Goal: Communication & Community: Answer question/provide support

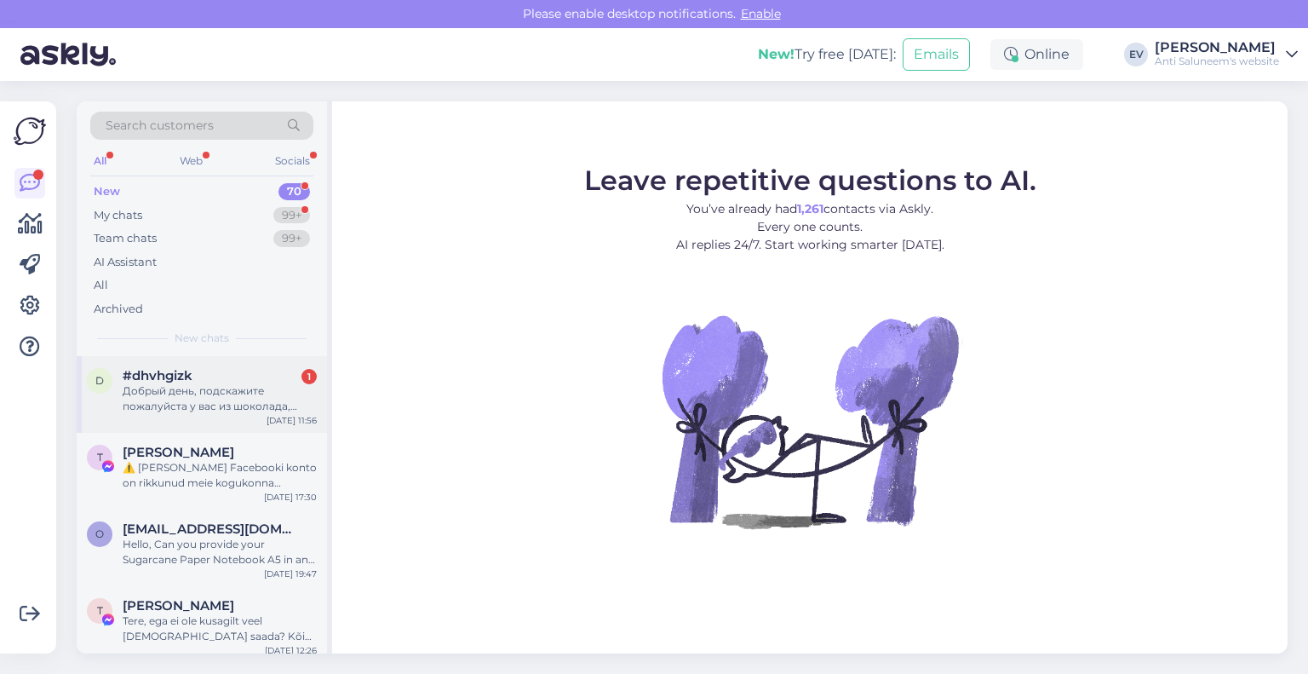
click at [273, 398] on div "Добрый день, подскажите пожалуйста у вас из шоколада, только драже? Маленьких 2…" at bounding box center [220, 398] width 194 height 31
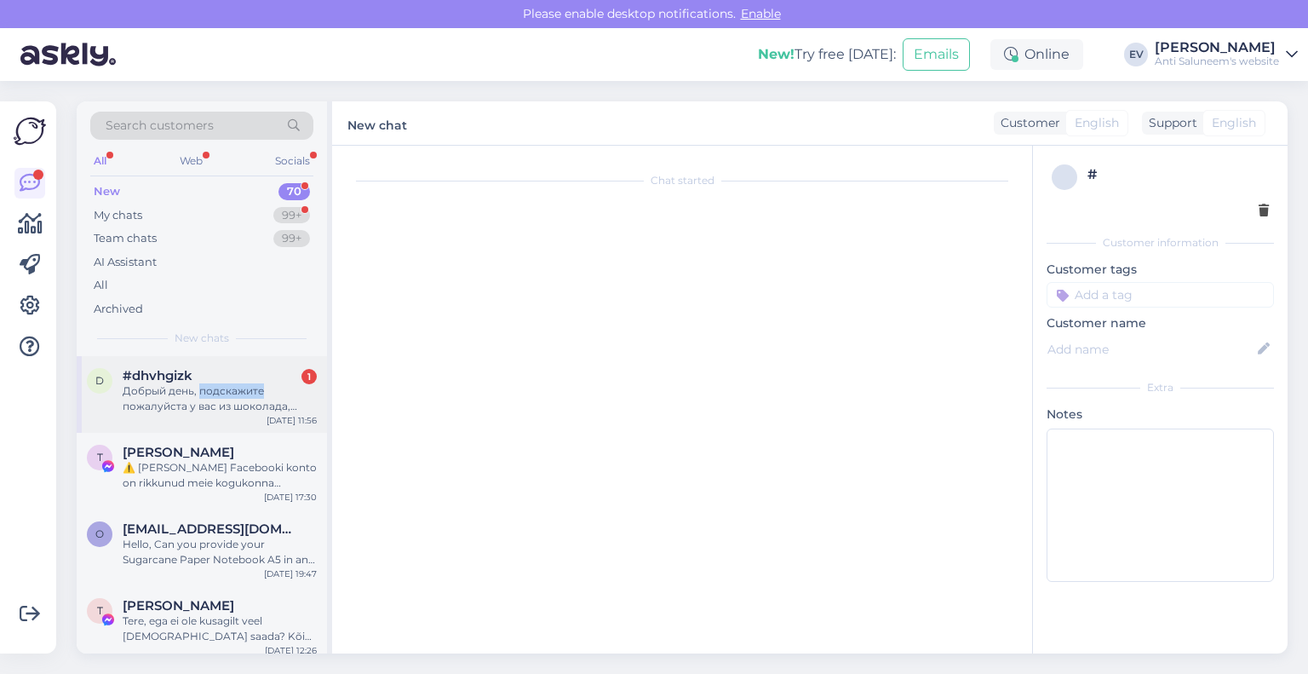
click at [273, 398] on div "Добрый день, подскажите пожалуйста у вас из шоколада, только драже? Маленьких 2…" at bounding box center [220, 398] width 194 height 31
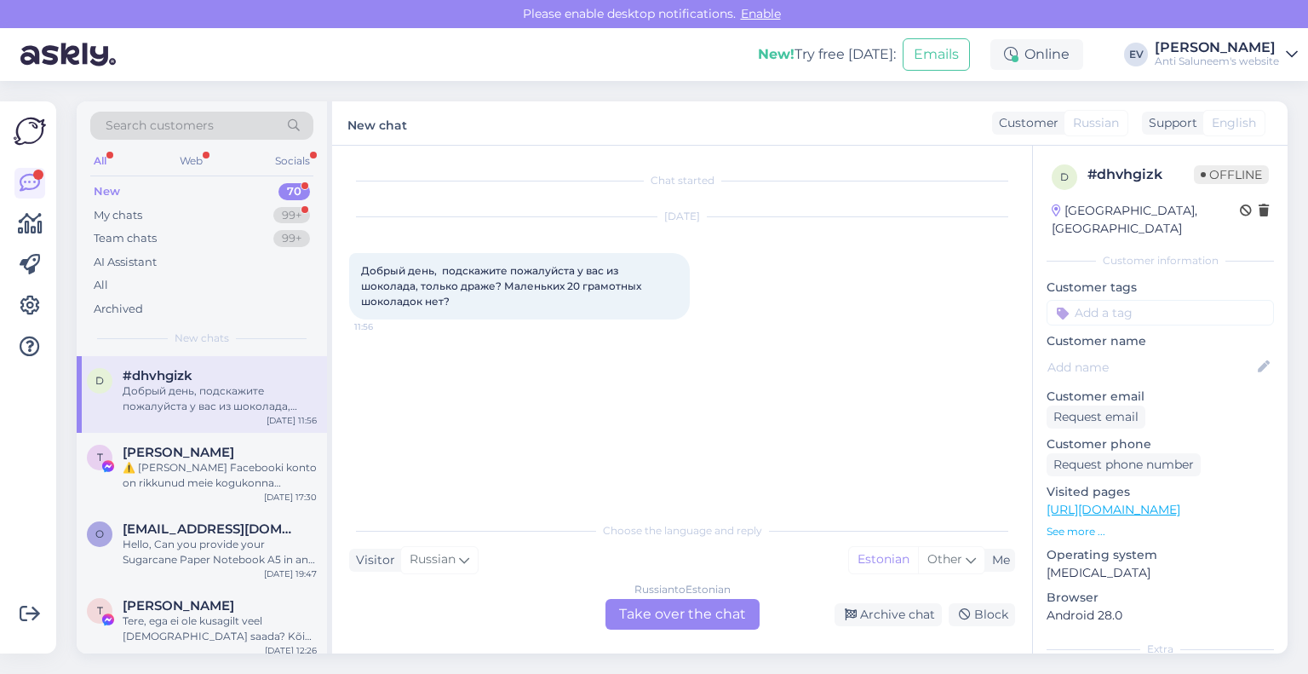
click at [709, 606] on div "Russian to Estonian Take over the chat" at bounding box center [683, 614] width 154 height 31
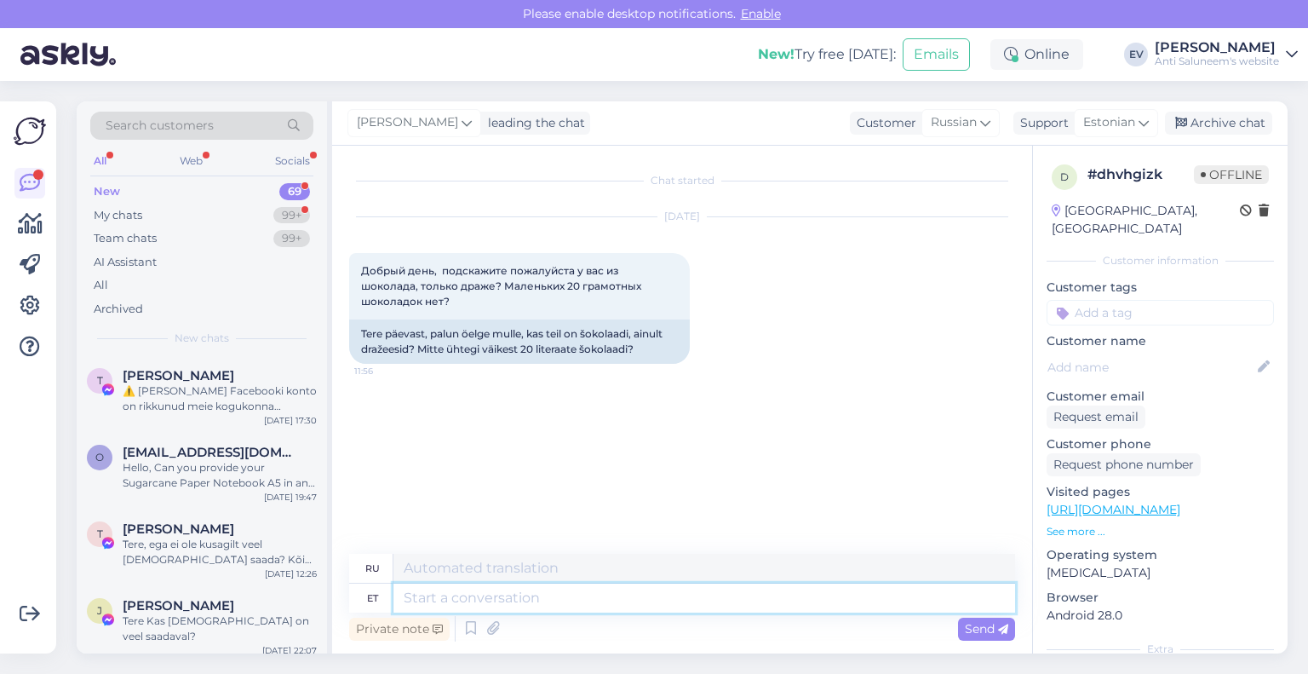
click at [433, 609] on textarea at bounding box center [704, 597] width 622 height 29
type textarea "Tere!"
type textarea "Привет!"
type textarea "Tere! On"
type textarea "Привет! Это"
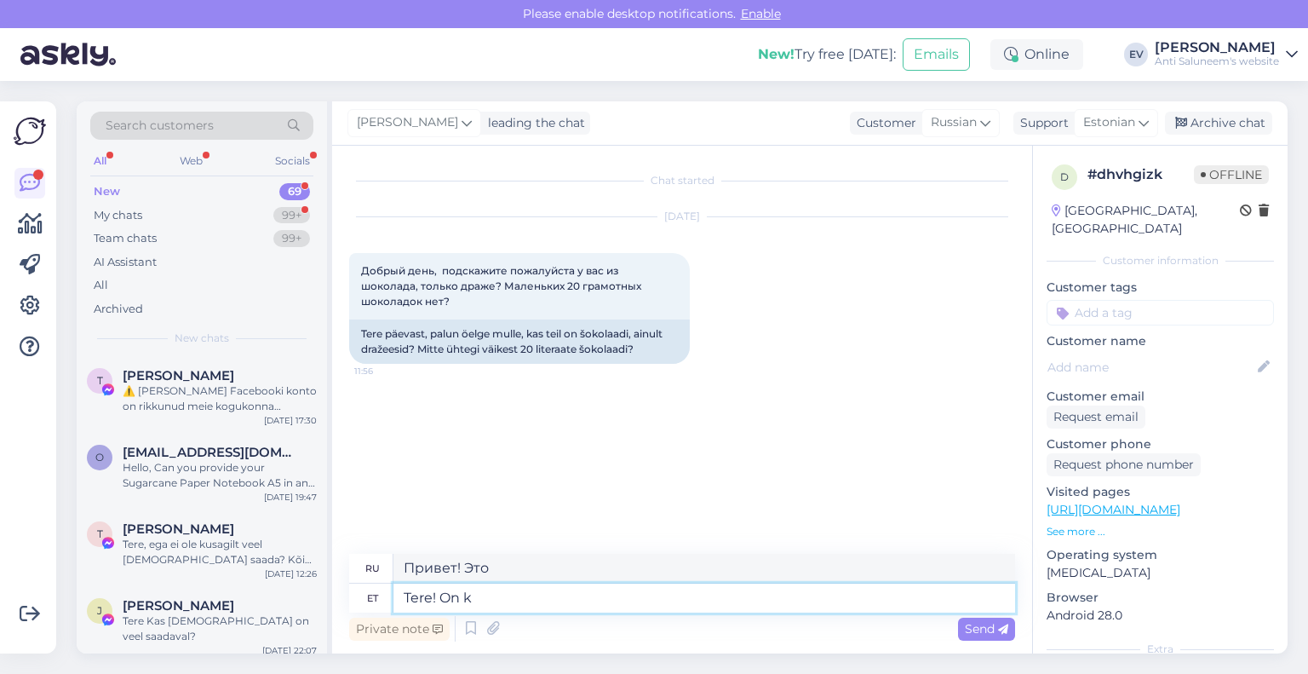
type textarea "Tere! On kü"
type textarea "Привет! Это К."
type textarea "Tere! On [PERSON_NAME]."
type textarea "Привет! Да, это так."
type textarea "Tere! On [PERSON_NAME]. Ag"
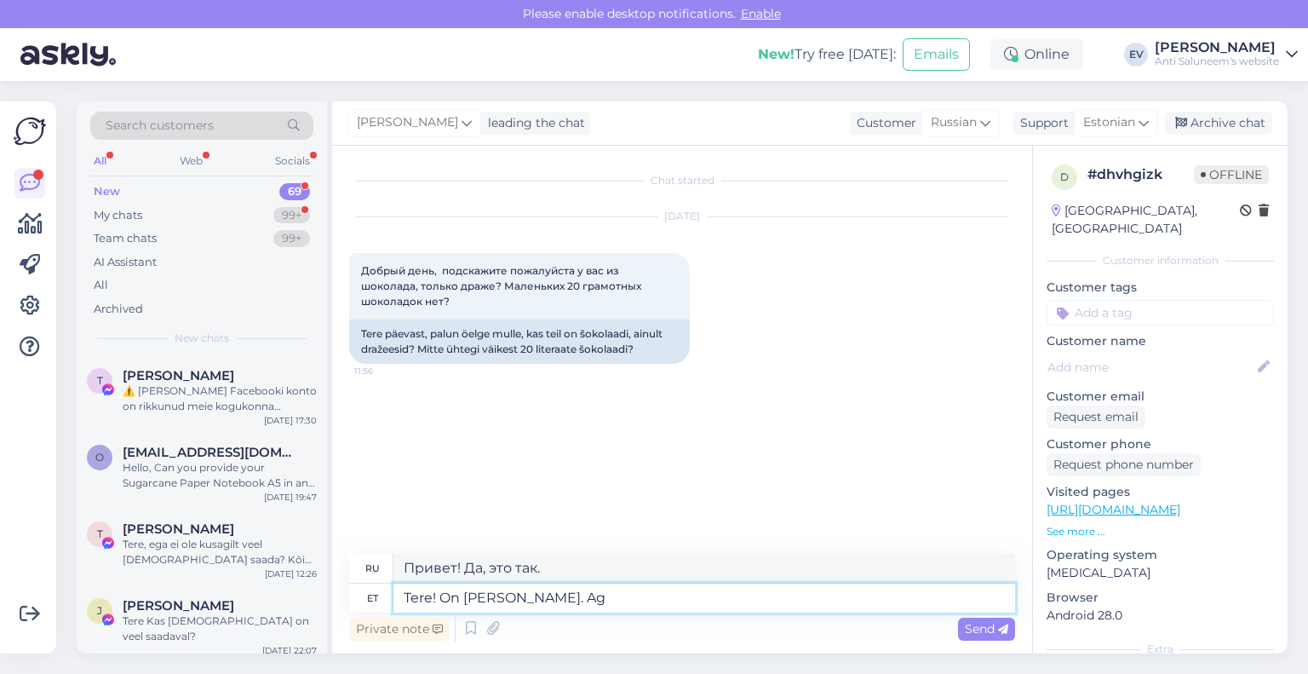
type textarea "Привет! Да, это так. А"
type textarea "Tere! On [PERSON_NAME]. Aga"
type textarea "Привет! Так и есть. Но"
type textarea "Tere! On [PERSON_NAME]. Aga palun s"
type textarea "Здравствуйте! Да, это так. Но, пожалуйста,"
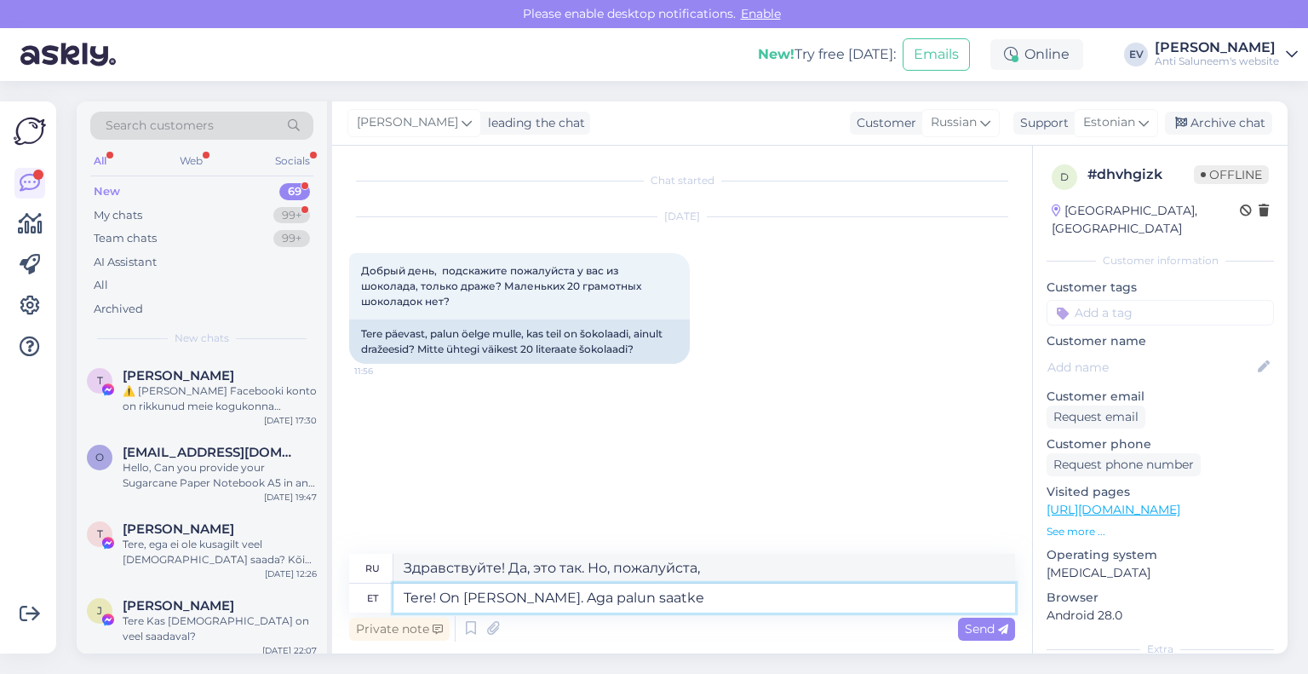
type textarea "Tere! On [PERSON_NAME]. Aga palun saatke"
type textarea "Здравствуйте! Да, это так. Но, пожалуйста, отправьте"
type textarea "Tere! On [PERSON_NAME]. Aga palun saatke päring e"
type textarea "Здравствуйте! Да, конечно. Но, пожалуйста, отправьте запрос."
type textarea "Tere! On [PERSON_NAME]. Aga palun saatke päring e-posti"
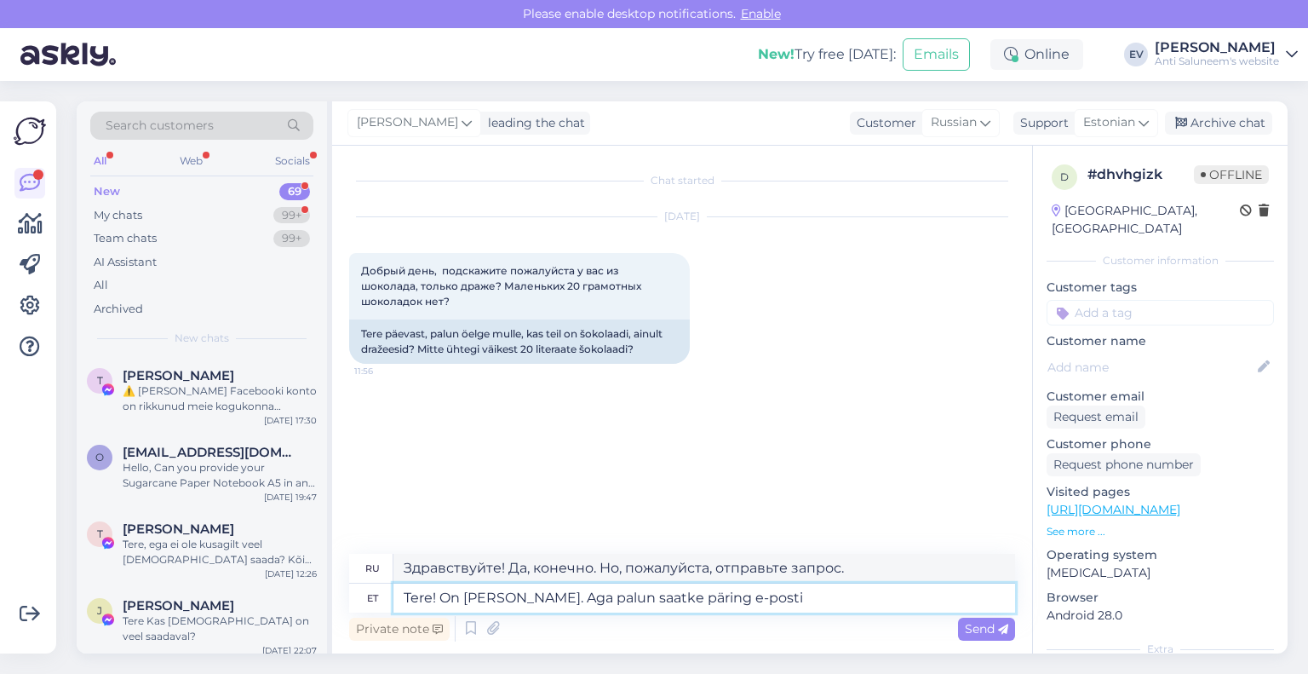
type textarea "Здравствуйте! Да, конечно. Но, пожалуйста, отправьте запрос по электронной почт…"
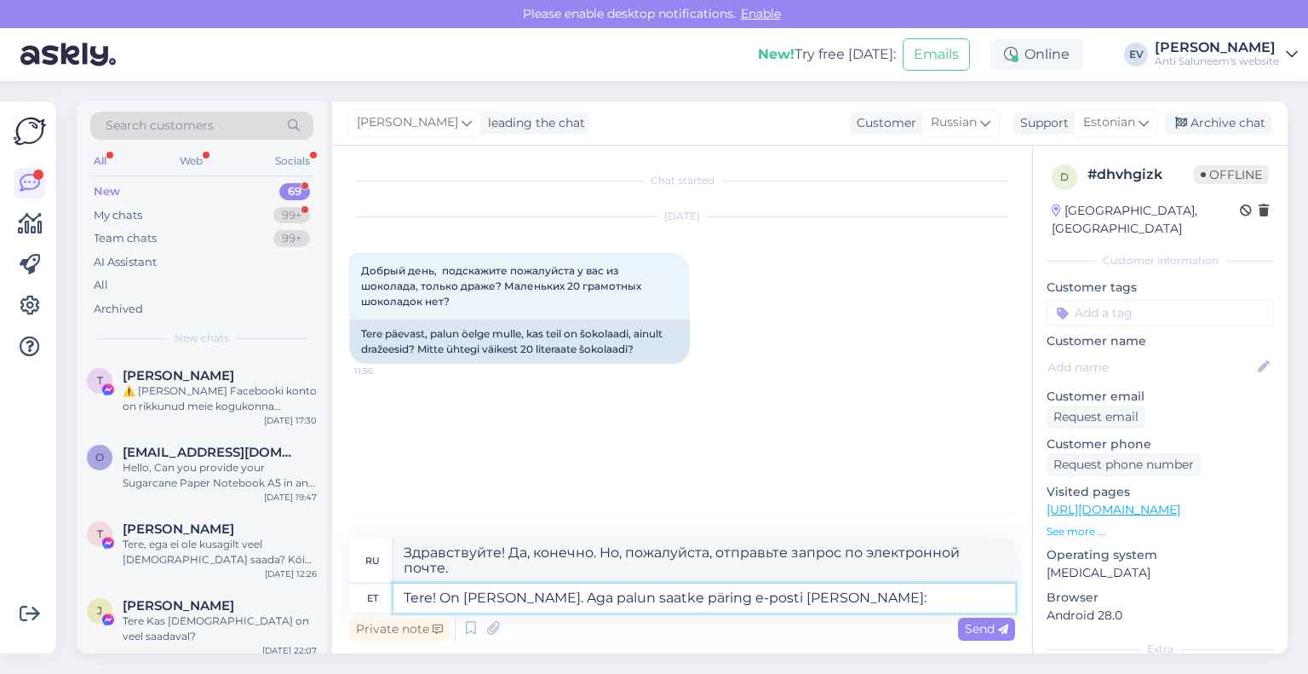
type textarea "Tere! On [PERSON_NAME]. Aga palun saatke päring e-posti [PERSON_NAME]: l"
type textarea "Здравствуйте! Да, конечно. Но, пожалуйста, отправьте запрос по электронной почт…"
type textarea "Tere! On [PERSON_NAME]. Aga palun saatke päring e-posti [PERSON_NAME]: logo@"
type textarea "Здравствуйте! Да, конечно. Но, пожалуйста, отправьте запрос по электронной почт…"
type textarea "Tere! On [PERSON_NAME]. Aga palun saatke päring e-posti [PERSON_NAME]: [EMAIL_A…"
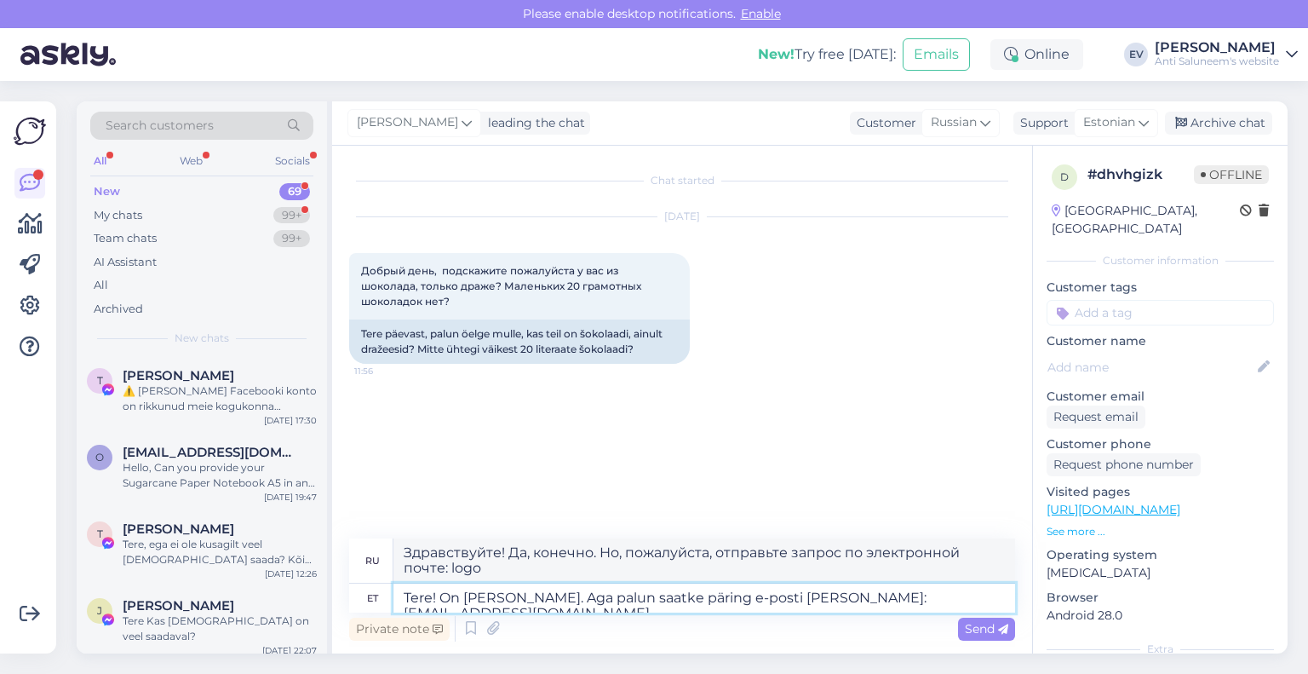
type textarea "Здравствуйте! Да, конечно. Но, пожалуйста, отправьте запрос по электронной почт…"
click at [487, 599] on textarea "Tere! On [PERSON_NAME]. Aga palun saatke päring e-posti [PERSON_NAME]: [EMAIL_A…" at bounding box center [704, 597] width 622 height 29
type textarea "Tere! On [PERSON_NAME] 20. Aga palun saatke päring e-posti [PERSON_NAME]: [EMAI…"
type textarea "Здравствуйте! Есть ещё 20. Но, пожалуйста, отправьте запрос по электронной почт…"
type textarea "Tere! On [PERSON_NAME] 20 grammiseid. Aga palun saatke päring e-posti [PERSON_N…"
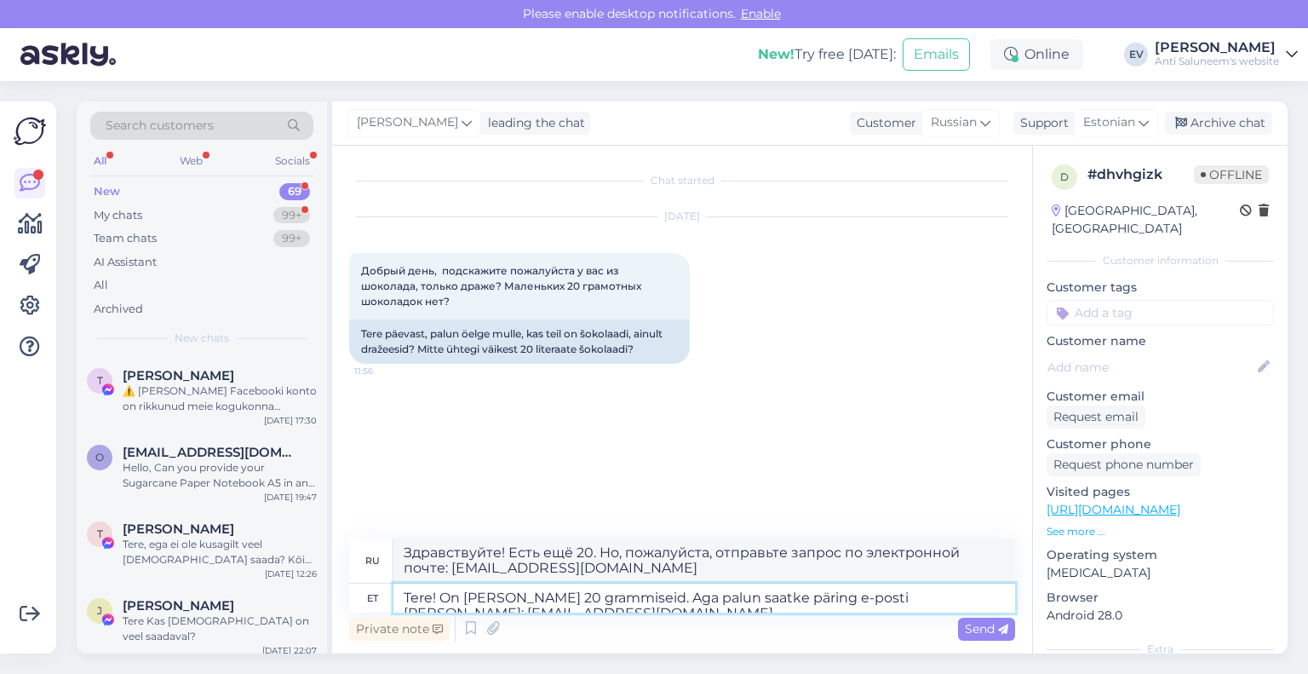
type textarea "Здравствуйте! Есть и 20-граммовые. Запросы отправляйте на почту: [EMAIL_ADDRESS…"
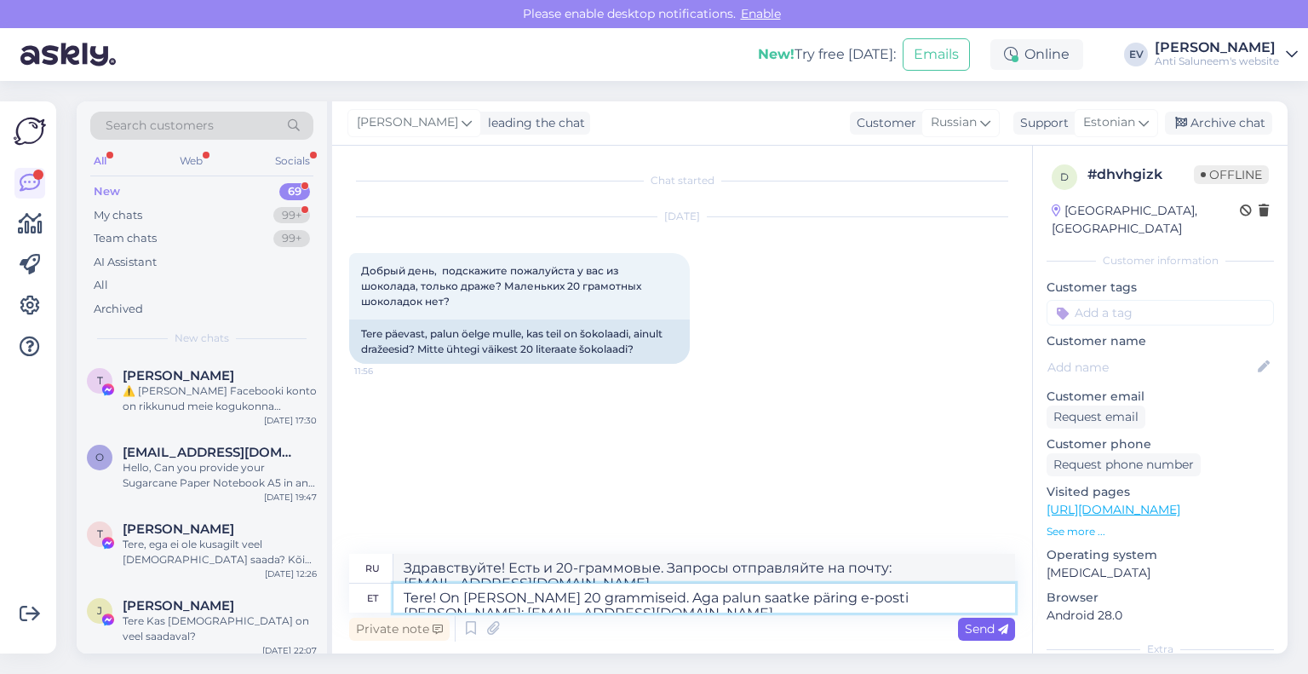
type textarea "Tere! On [PERSON_NAME] 20 grammiseid. Aga palun saatke päring e-posti [PERSON_N…"
click at [990, 629] on span "Send" at bounding box center [986, 628] width 43 height 15
